Goal: Task Accomplishment & Management: Complete application form

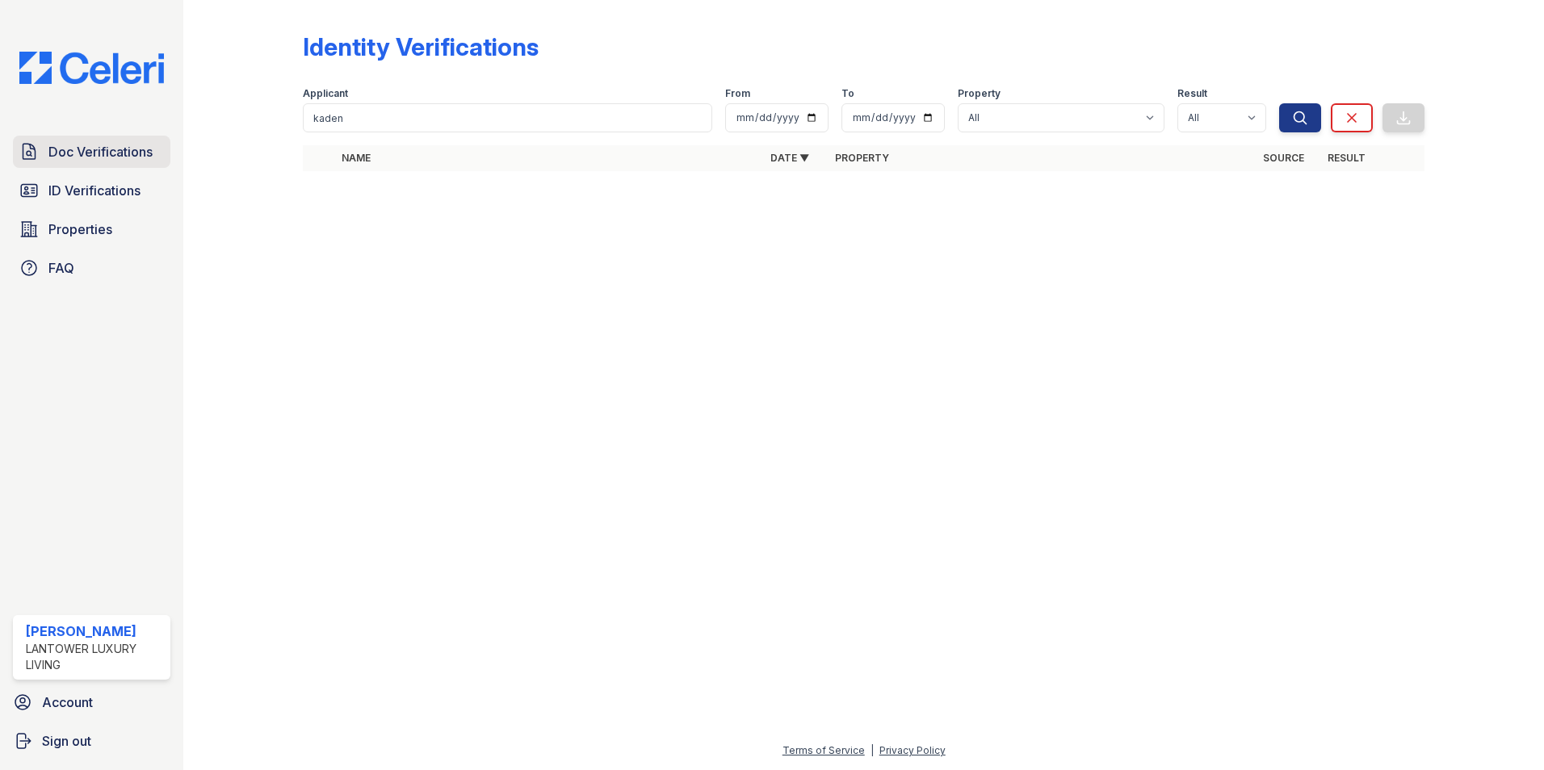
click at [107, 155] on span "Doc Verifications" at bounding box center [100, 151] width 104 height 19
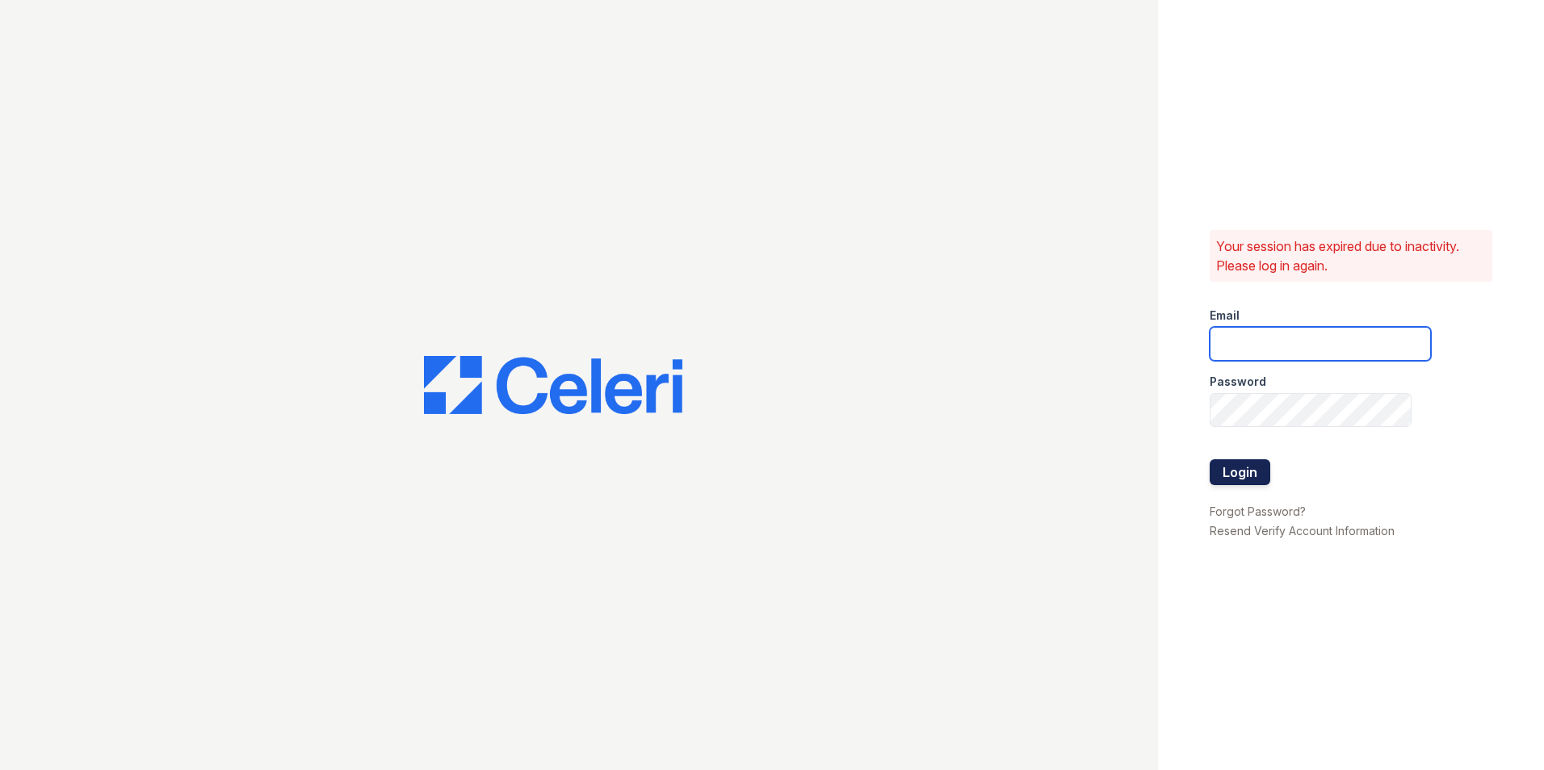
type input "[EMAIL_ADDRESS][DOMAIN_NAME]"
click at [1236, 468] on button "Login" at bounding box center [1240, 473] width 61 height 26
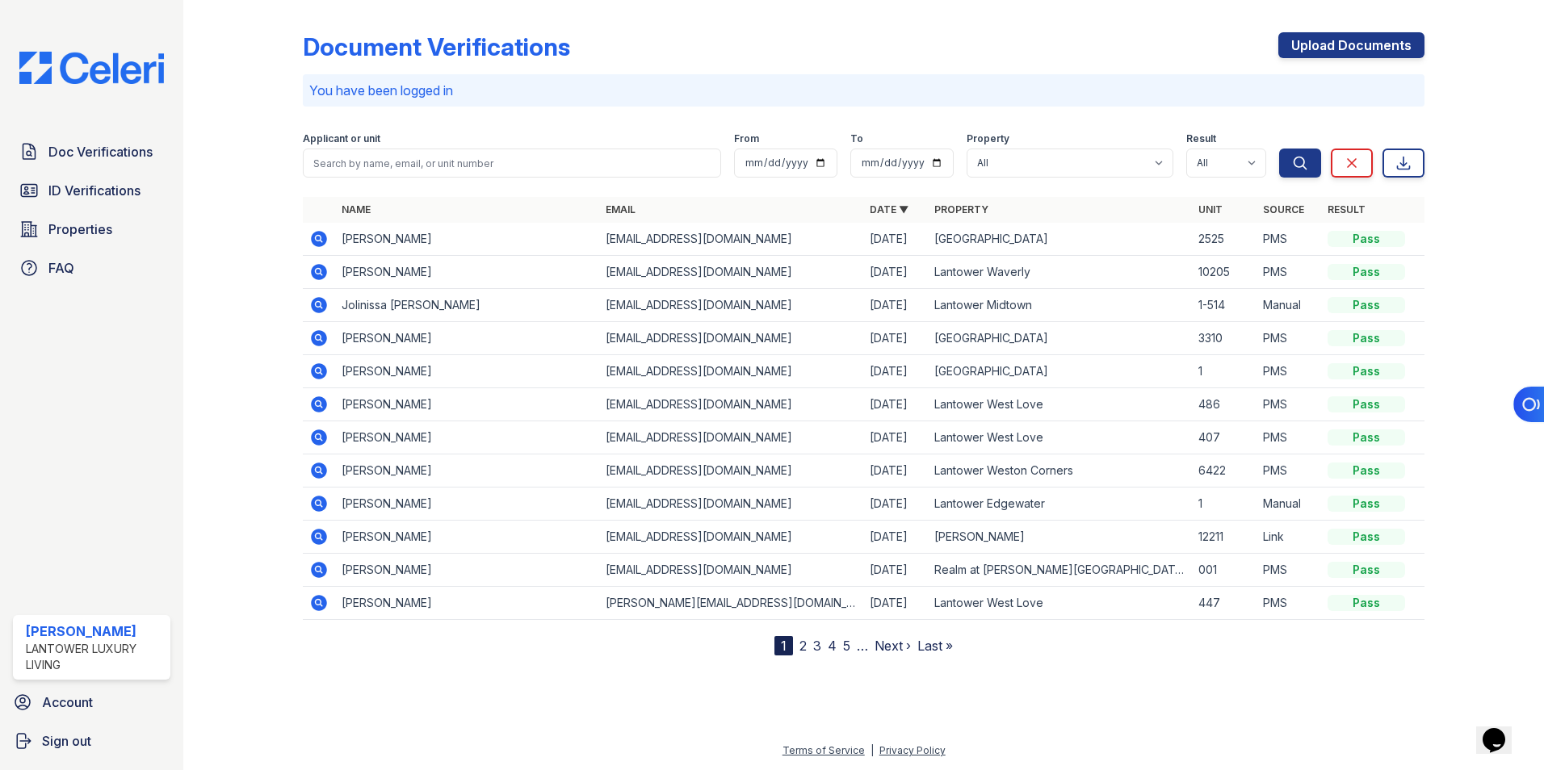
click at [1329, 18] on div "Document Verifications Upload Documents You have been logged in Filter Applican…" at bounding box center [864, 330] width 1122 height 649
click at [1328, 40] on link "Upload Documents" at bounding box center [1351, 45] width 146 height 26
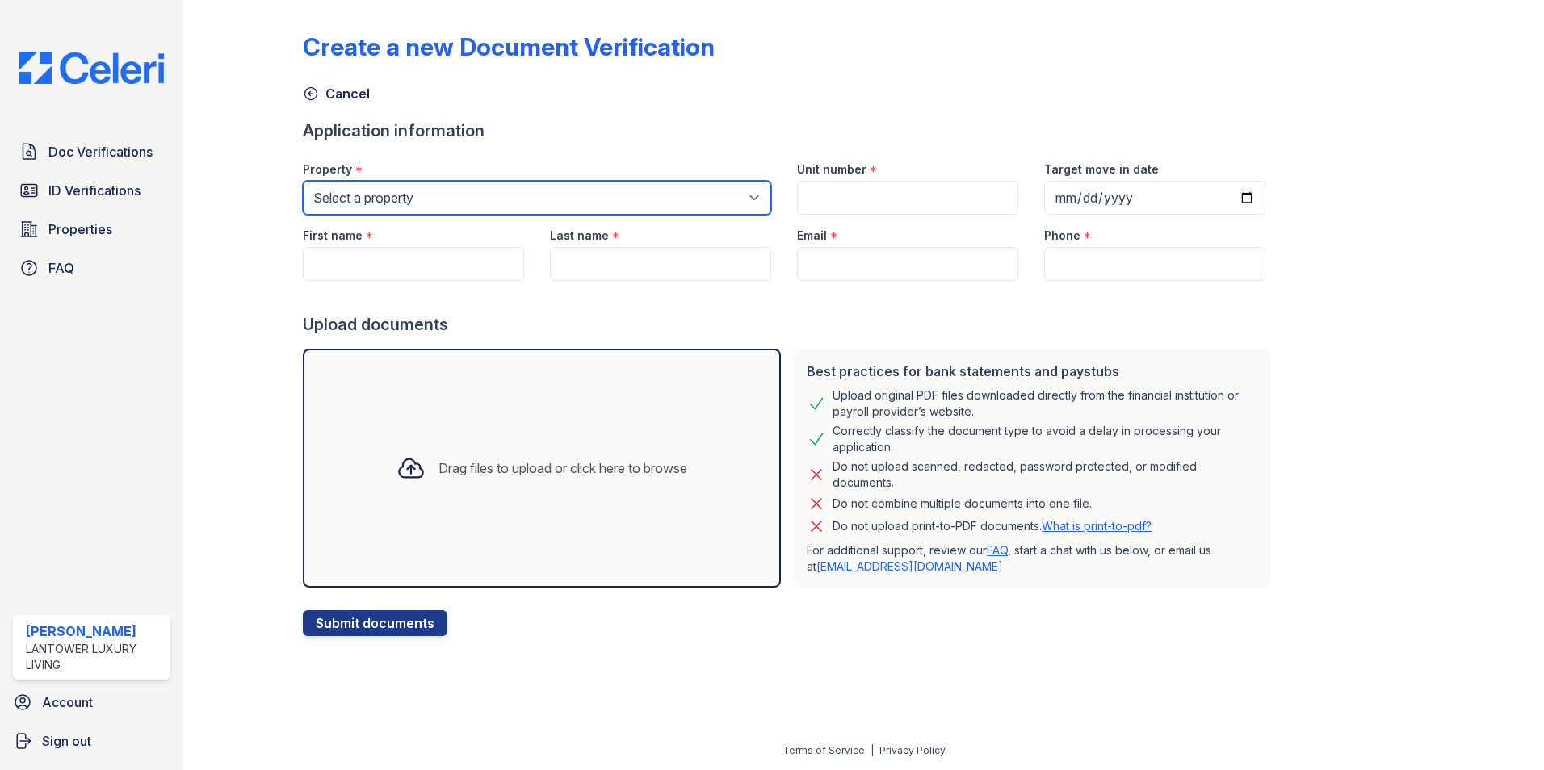
drag, startPoint x: 439, startPoint y: 191, endPoint x: 439, endPoint y: 208, distance: 17.0
click at [439, 193] on select "Select a property Lantower [PERSON_NAME] [GEOGRAPHIC_DATA] [GEOGRAPHIC_DATA][PE…" at bounding box center [537, 198] width 468 height 34
select select "4621"
click at [303, 181] on select "Select a property Lantower [PERSON_NAME] [GEOGRAPHIC_DATA] [GEOGRAPHIC_DATA][PE…" at bounding box center [537, 198] width 468 height 34
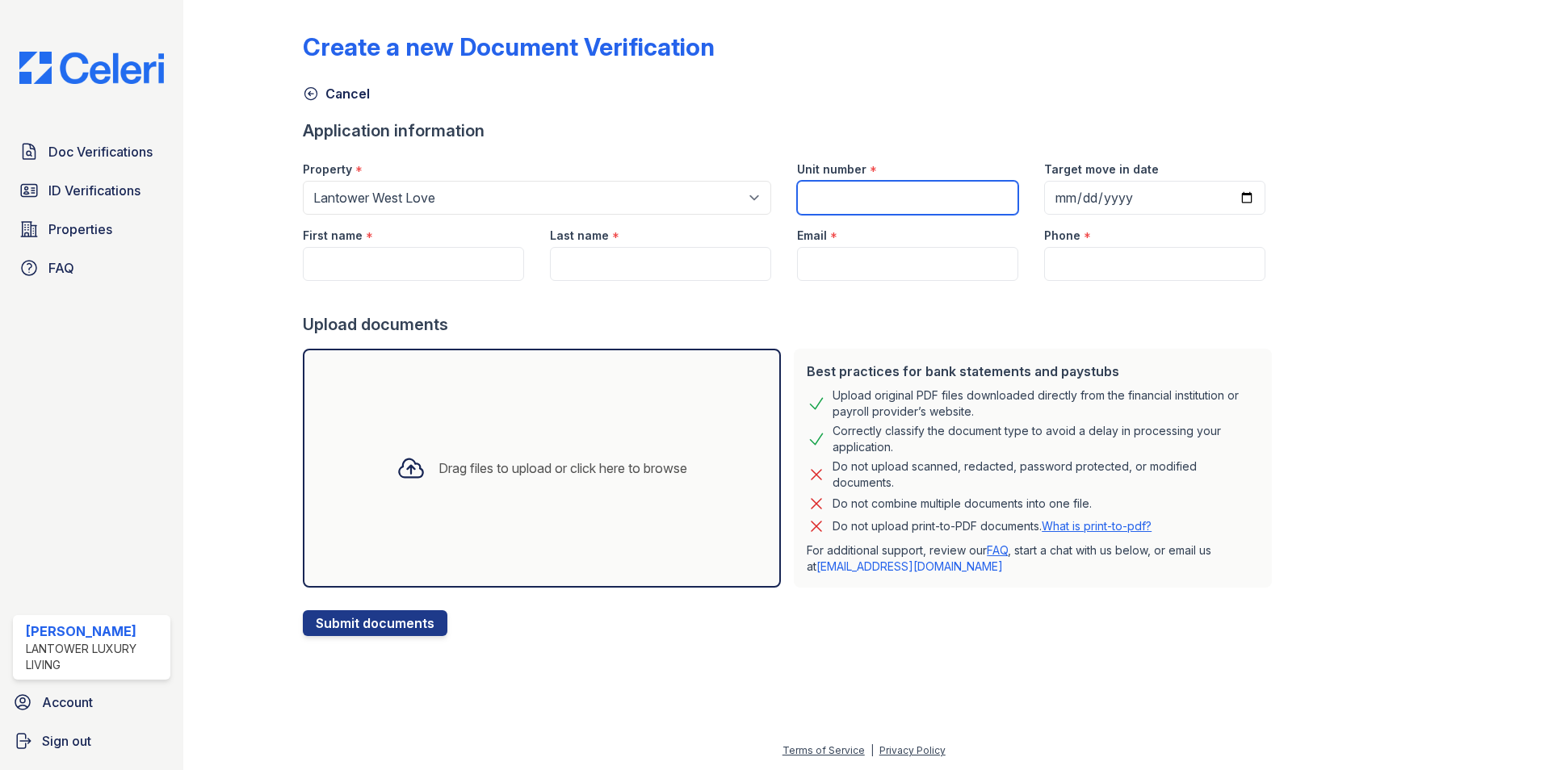
click at [811, 196] on input "Unit number" at bounding box center [907, 198] width 221 height 34
type input "1-407"
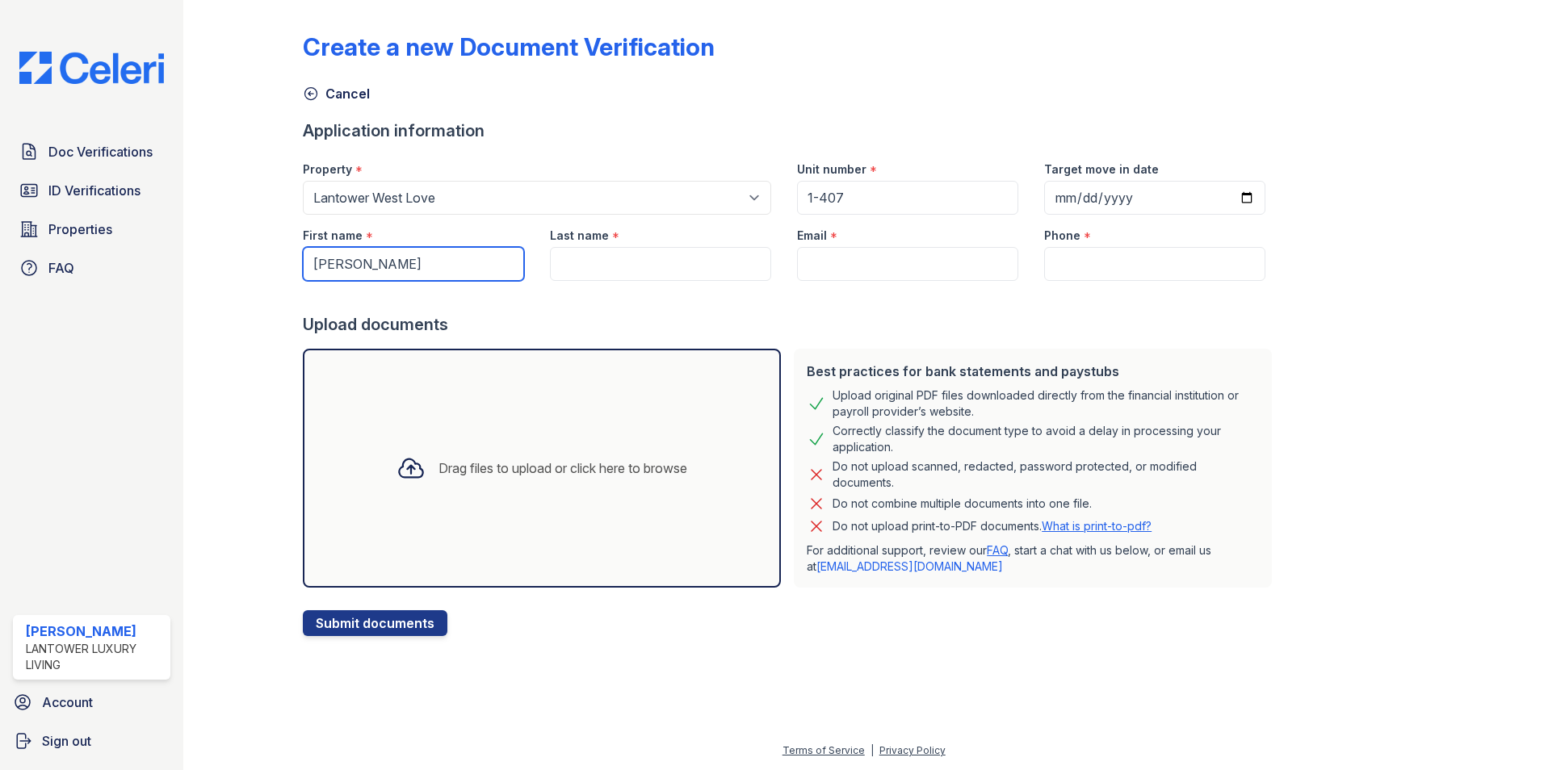
type input "[PERSON_NAME]"
type input "W"
paste input "[EMAIL_ADDRESS][DOMAIN_NAME]"
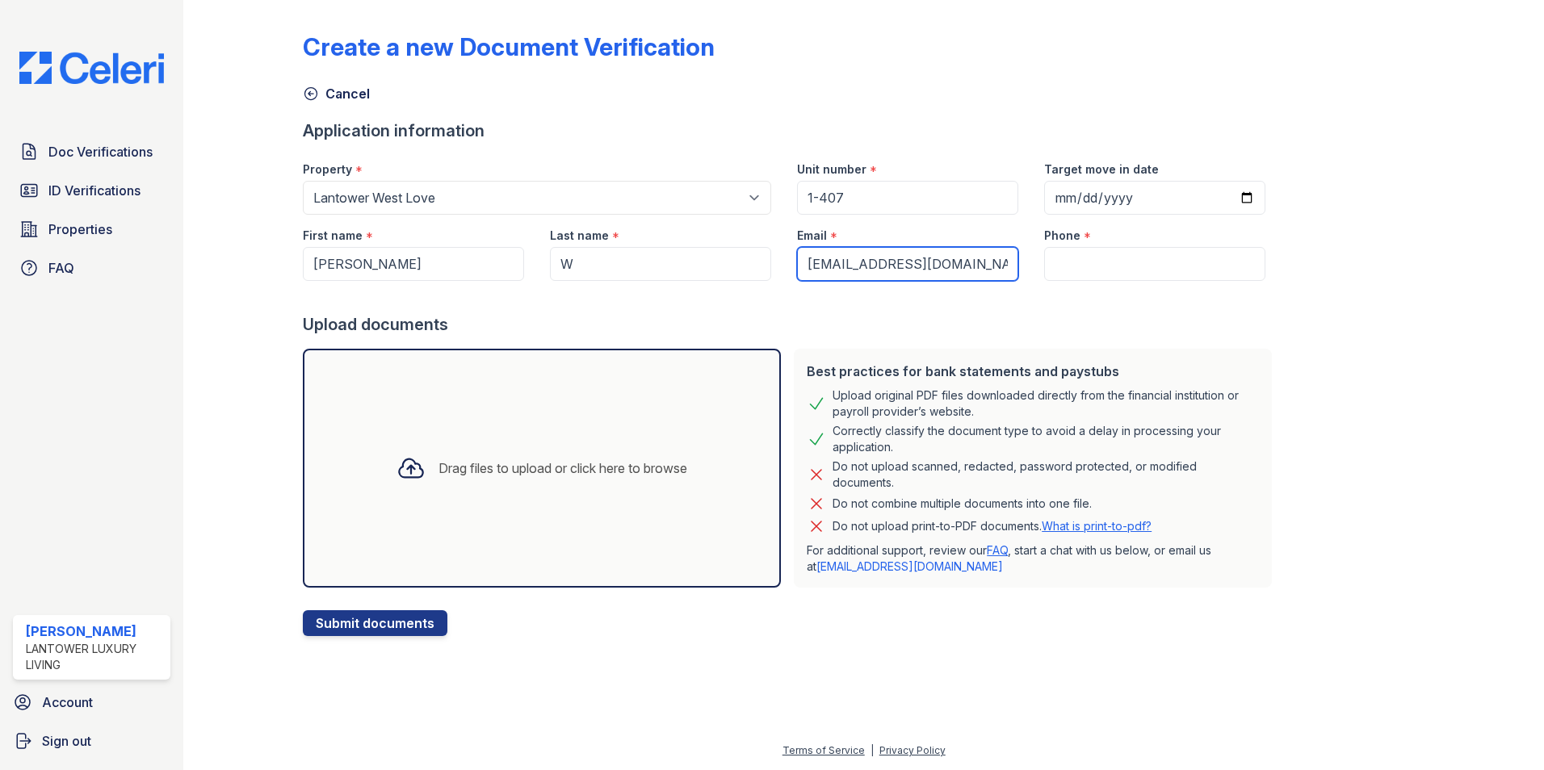
type input "[EMAIL_ADDRESS][DOMAIN_NAME]"
click at [632, 262] on input "W" at bounding box center [660, 264] width 221 height 34
type input "Wobo"
click at [482, 467] on div "Drag files to upload or click here to browse" at bounding box center [563, 468] width 249 height 19
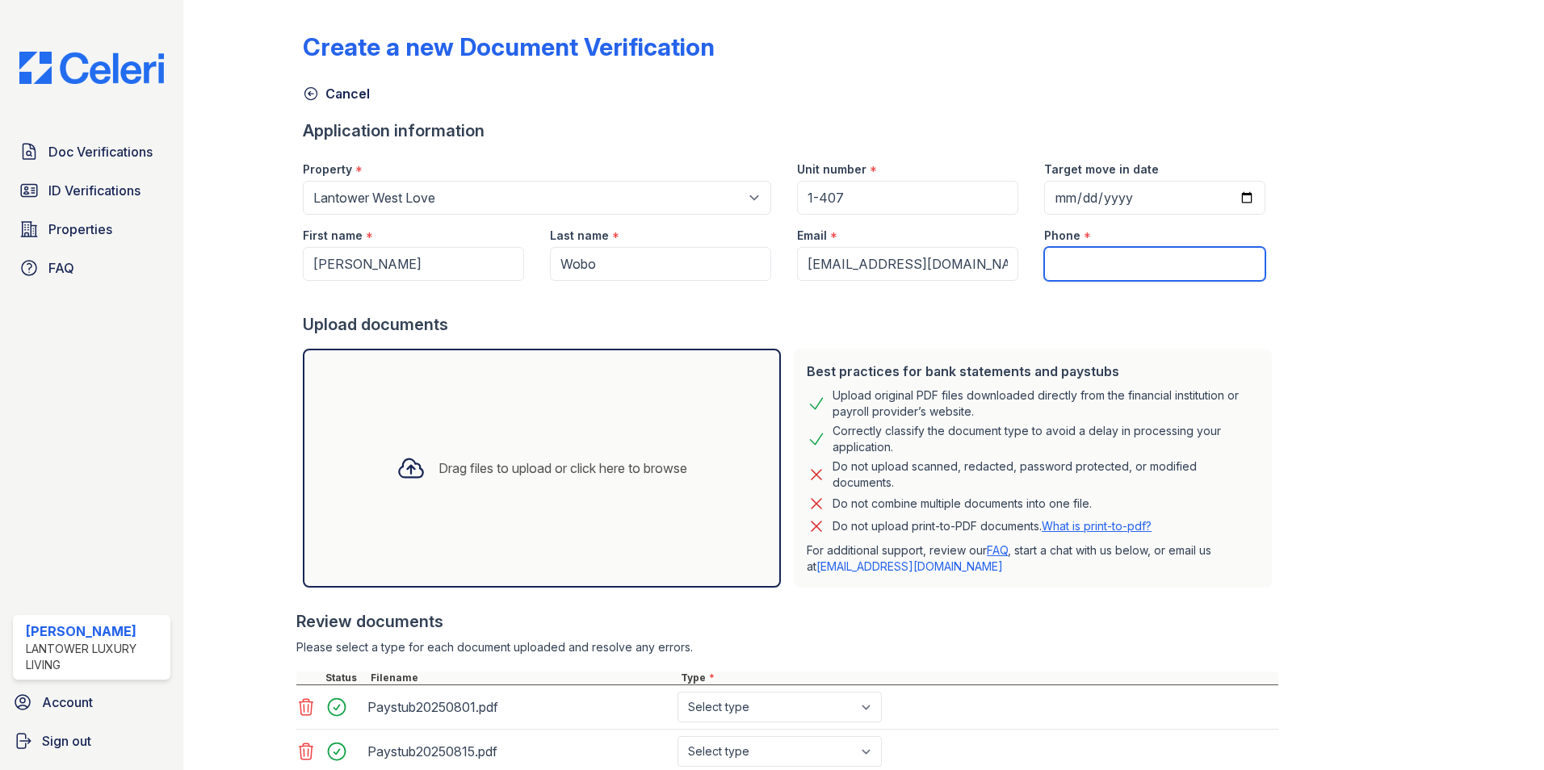
click at [1048, 254] on input "Phone" at bounding box center [1154, 264] width 221 height 34
paste input "[PHONE_NUMBER]"
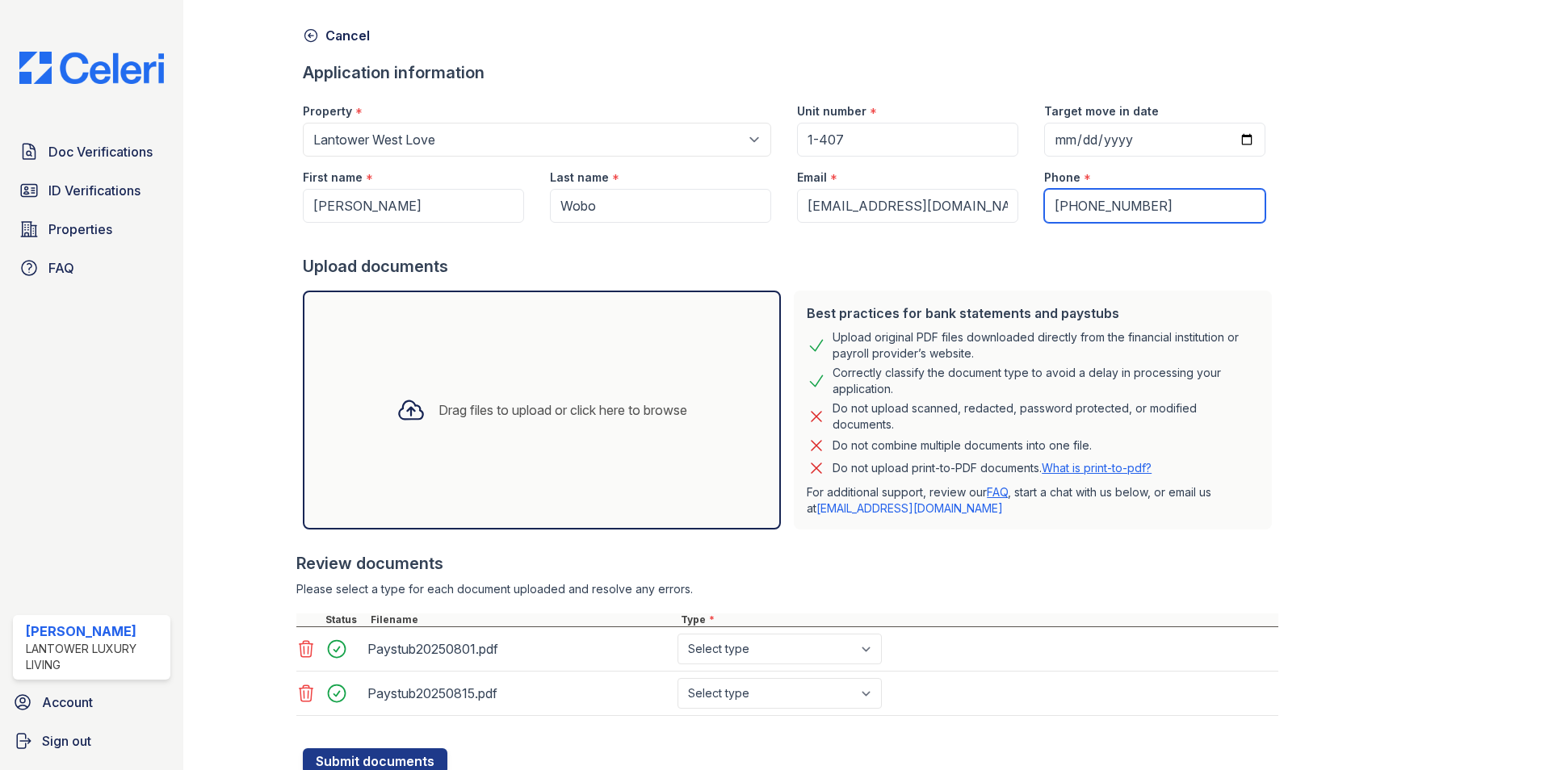
scroll to position [117, 0]
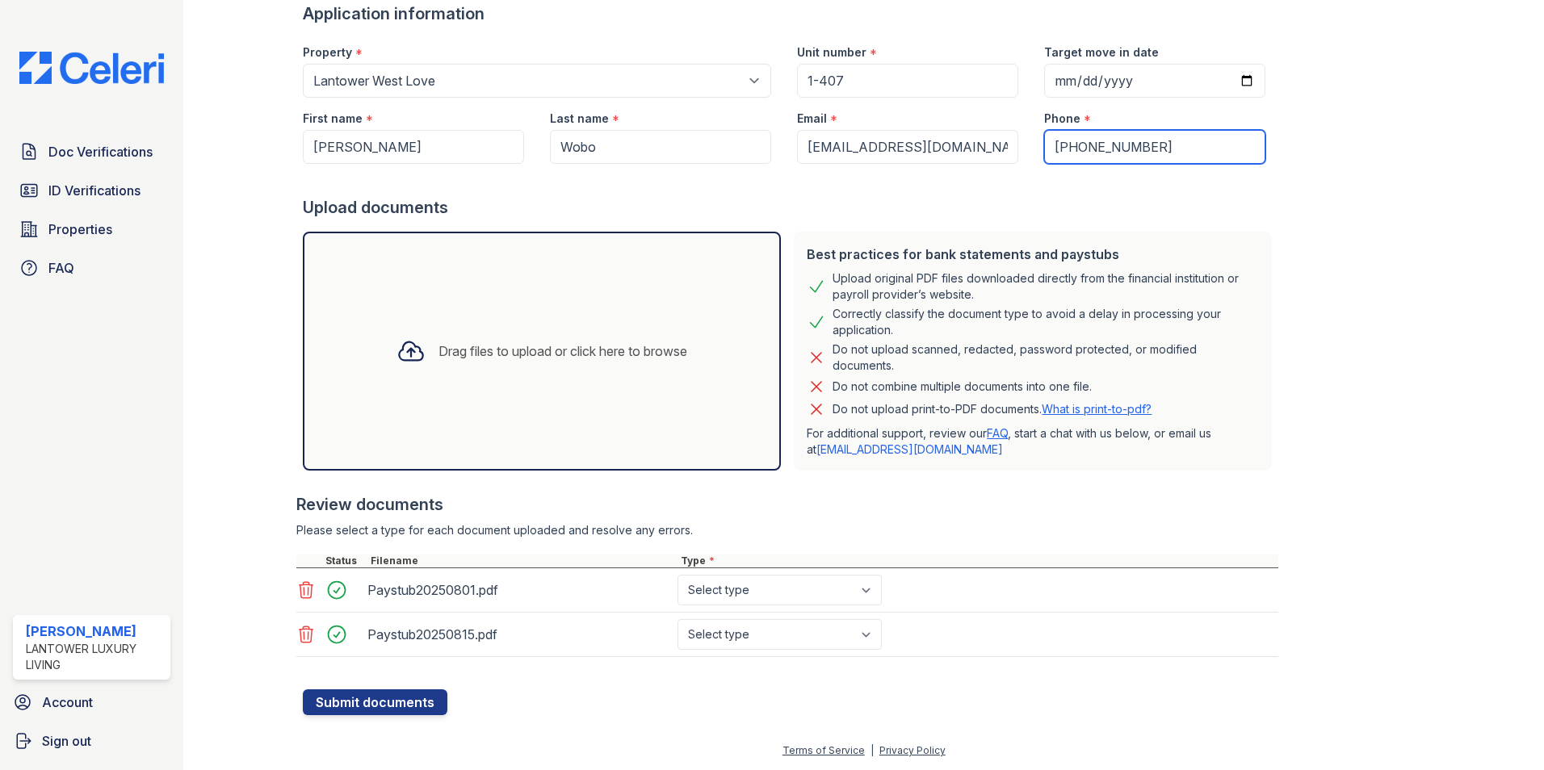
type input "[PHONE_NUMBER]"
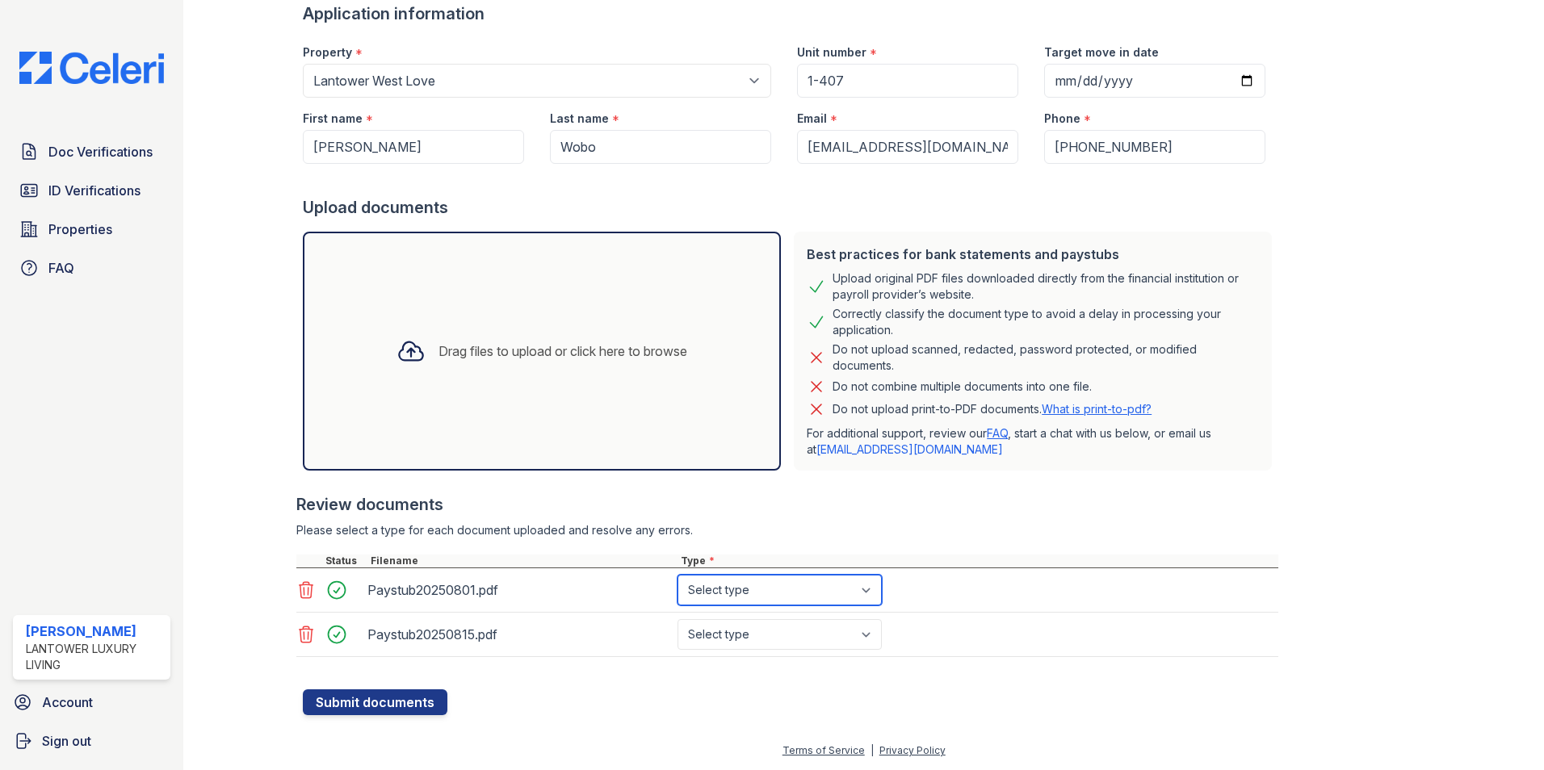
drag, startPoint x: 819, startPoint y: 598, endPoint x: 816, endPoint y: 607, distance: 9.5
click at [819, 598] on select "Select type Paystub Bank Statement Offer Letter Tax Documents Benefit Award Let…" at bounding box center [780, 590] width 204 height 31
select select "paystub"
click at [678, 575] on select "Select type Paystub Bank Statement Offer Letter Tax Documents Benefit Award Let…" at bounding box center [780, 590] width 204 height 31
drag, startPoint x: 786, startPoint y: 638, endPoint x: 786, endPoint y: 648, distance: 9.7
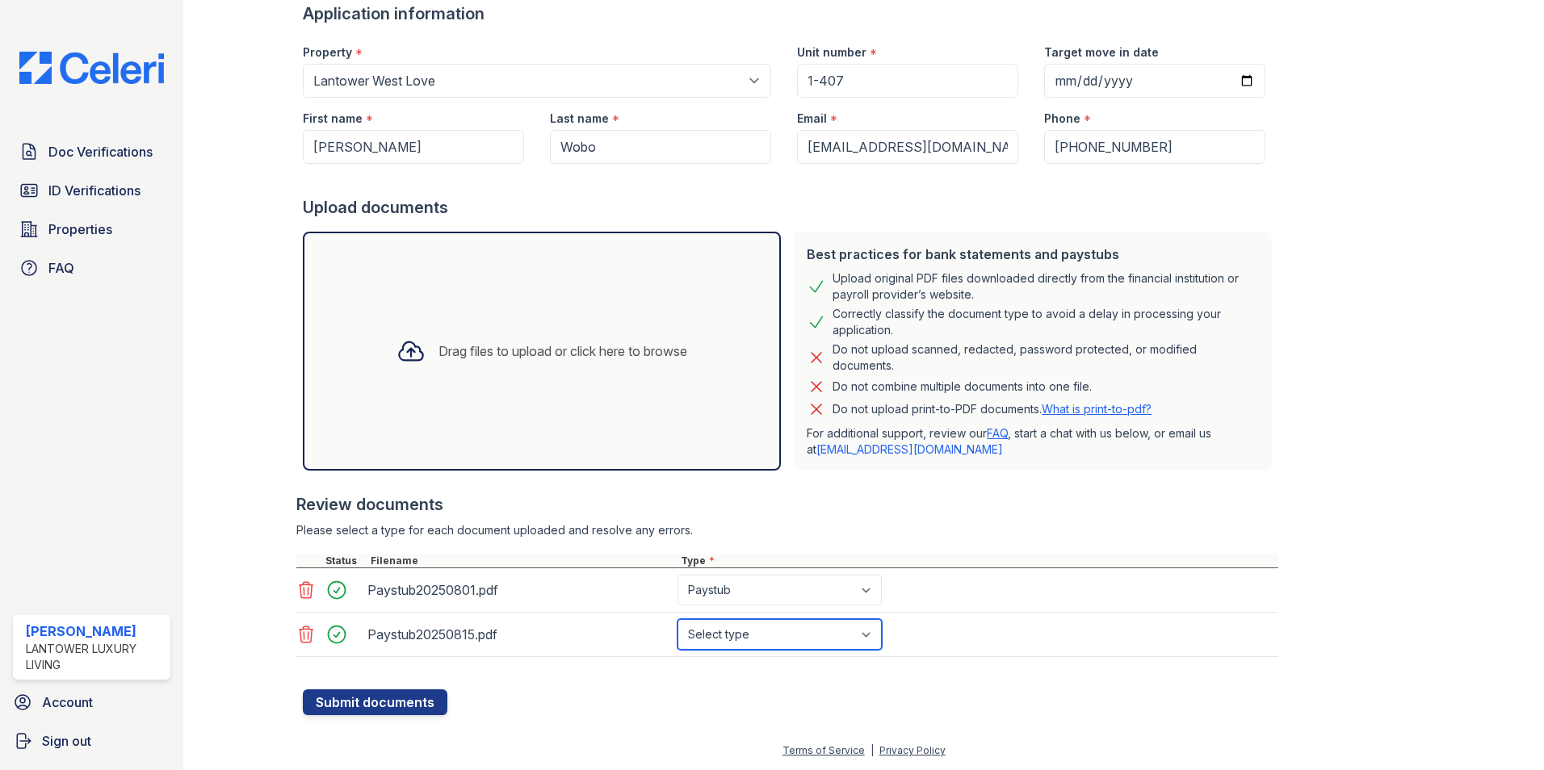
click at [786, 640] on select "Select type Paystub Bank Statement Offer Letter Tax Documents Benefit Award Let…" at bounding box center [780, 634] width 204 height 31
select select "paystub"
click at [678, 619] on select "Select type Paystub Bank Statement Offer Letter Tax Documents Benefit Award Let…" at bounding box center [780, 634] width 204 height 31
click at [376, 698] on button "Submit documents" at bounding box center [375, 703] width 145 height 26
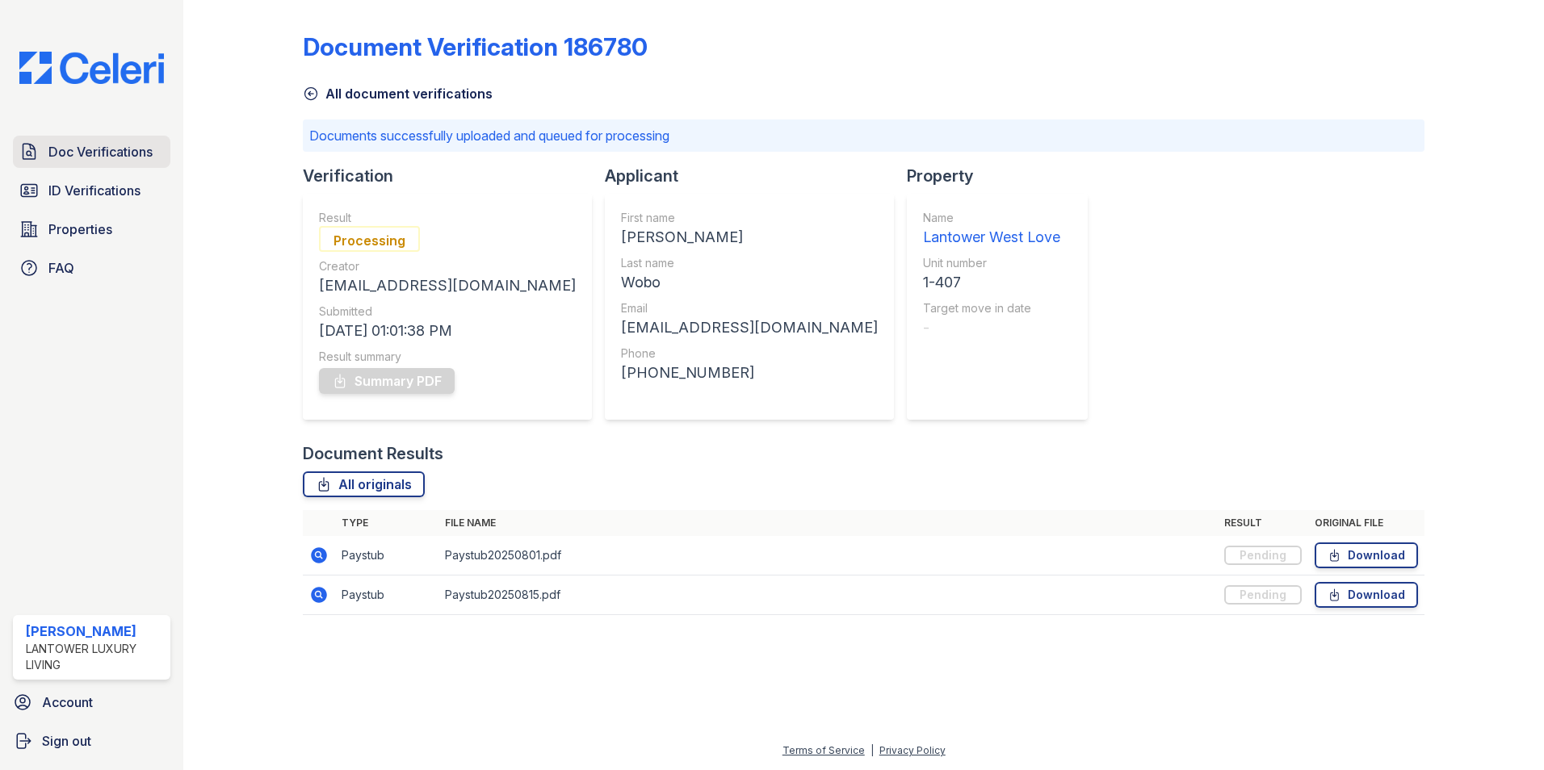
click at [127, 150] on span "Doc Verifications" at bounding box center [100, 151] width 104 height 19
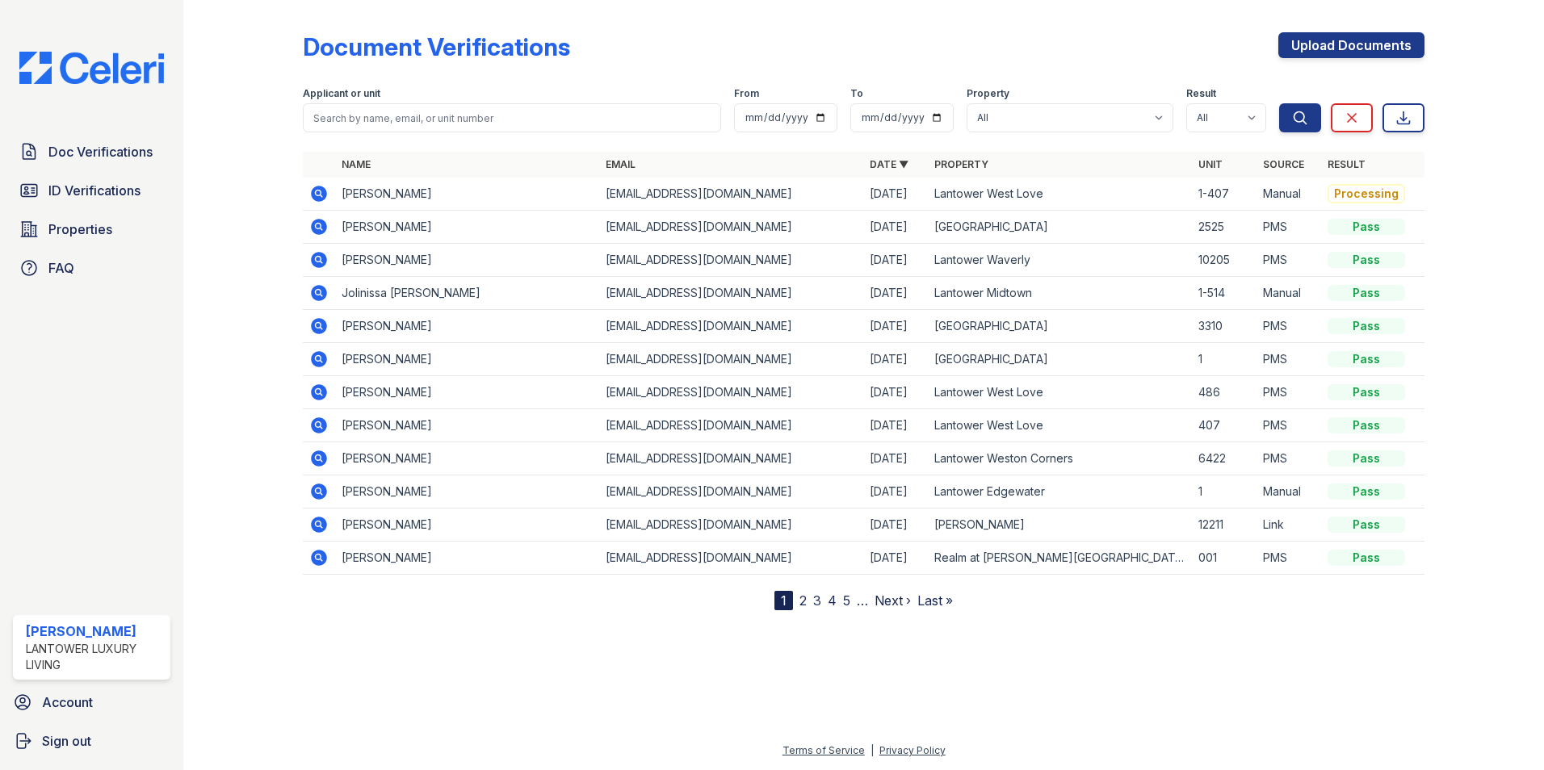
click at [317, 191] on icon at bounding box center [318, 193] width 19 height 19
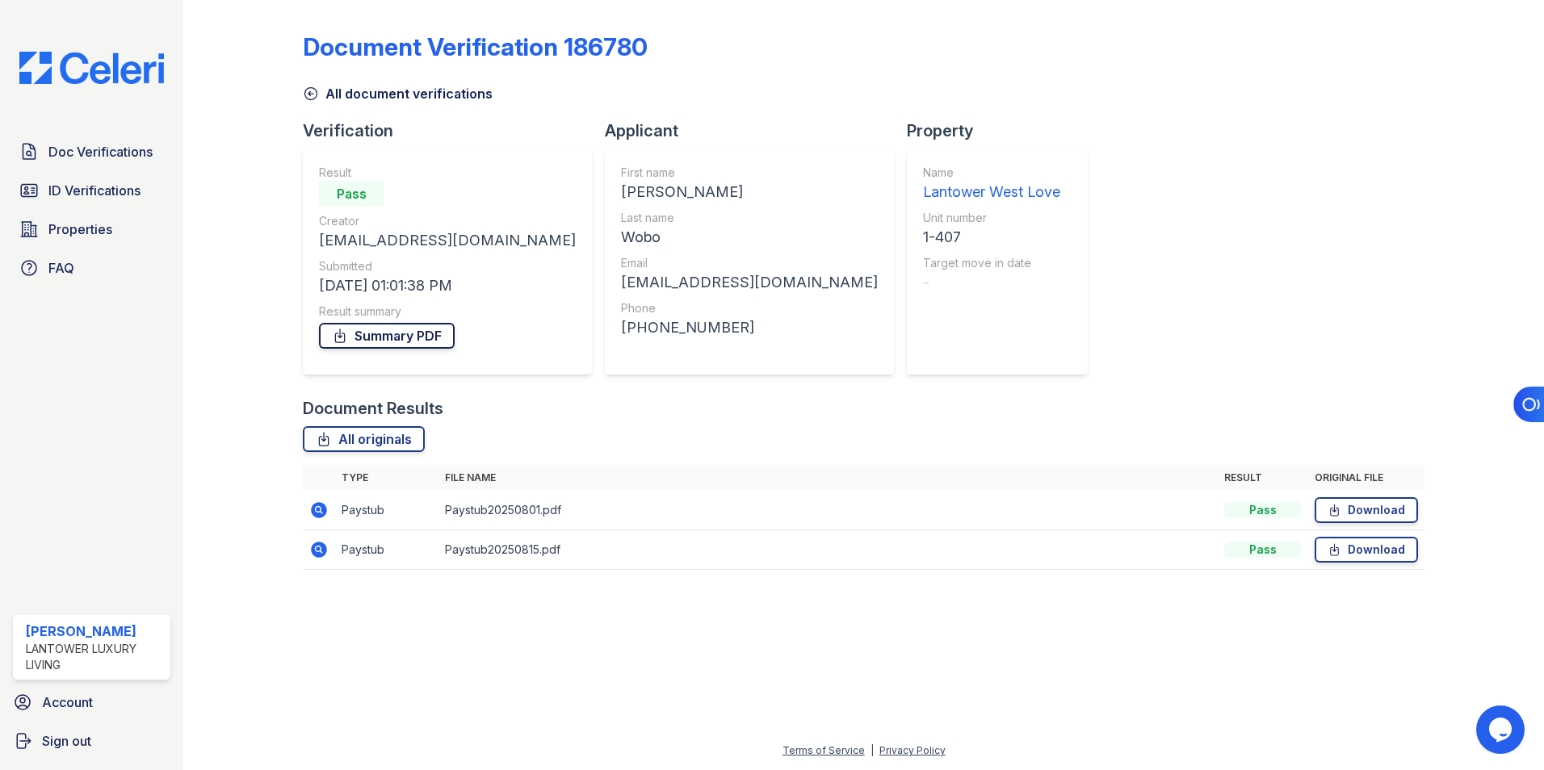
click at [411, 332] on link "Summary PDF" at bounding box center [387, 336] width 136 height 26
